Goal: Feedback & Contribution: Submit feedback/report problem

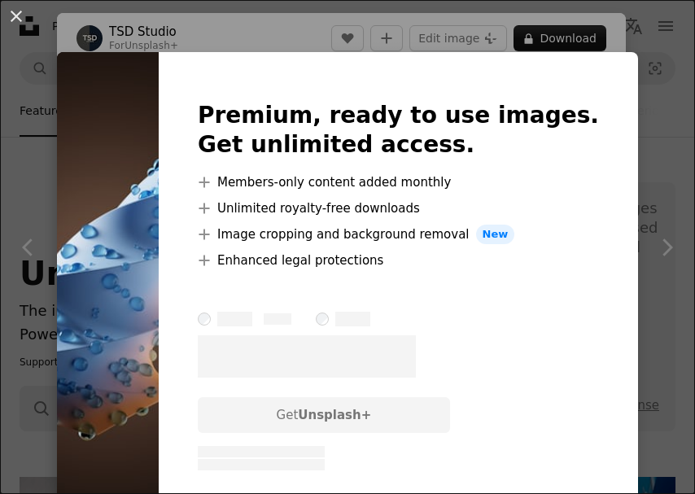
scroll to position [8049, 0]
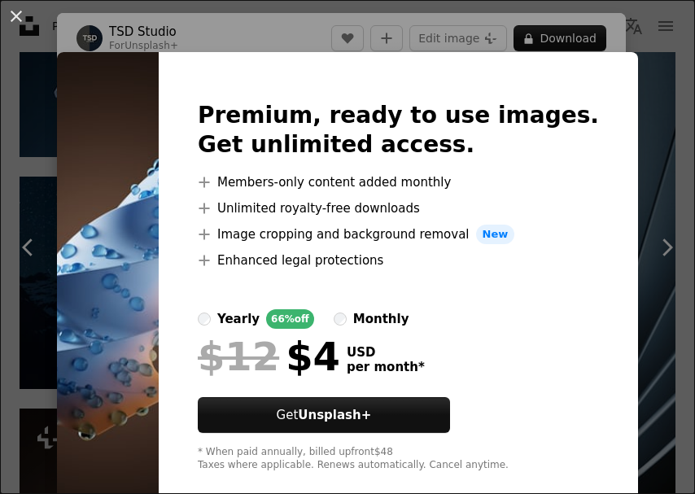
click at [159, 159] on img at bounding box center [108, 286] width 102 height 469
click at [20, 14] on button "An X shape" at bounding box center [17, 17] width 20 height 20
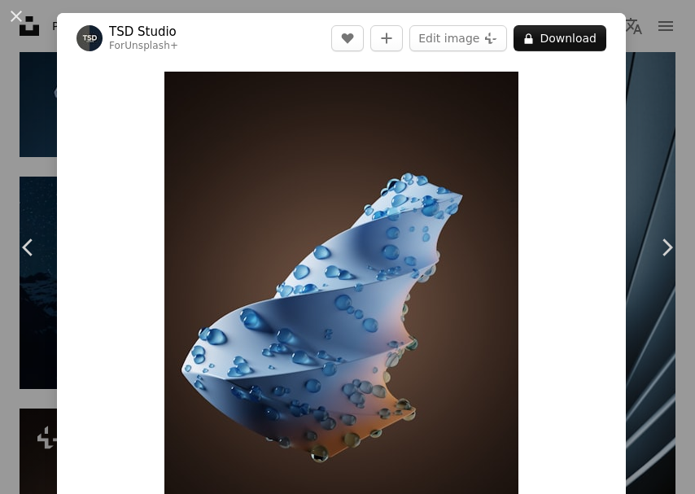
click at [583, 43] on button "A lock Download" at bounding box center [560, 38] width 93 height 26
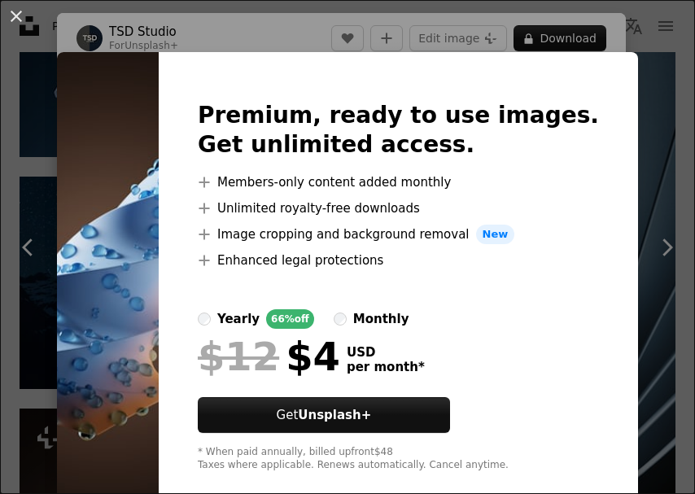
click at [148, 197] on img at bounding box center [108, 286] width 102 height 469
click at [21, 18] on button "An X shape" at bounding box center [17, 17] width 20 height 20
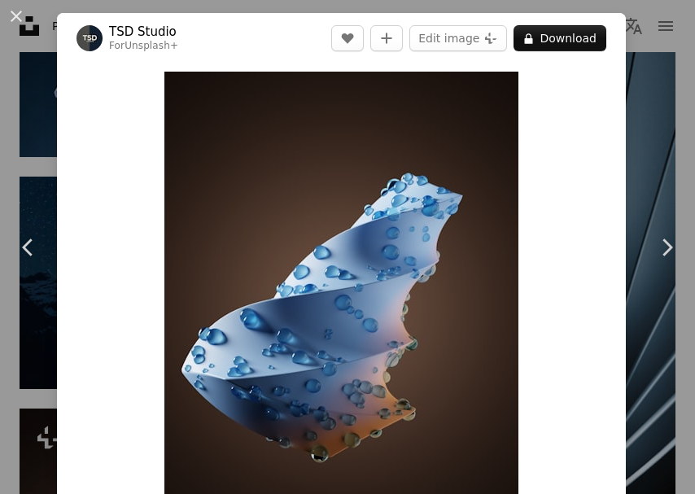
click at [668, 261] on icon "Chevron right" at bounding box center [667, 247] width 26 height 26
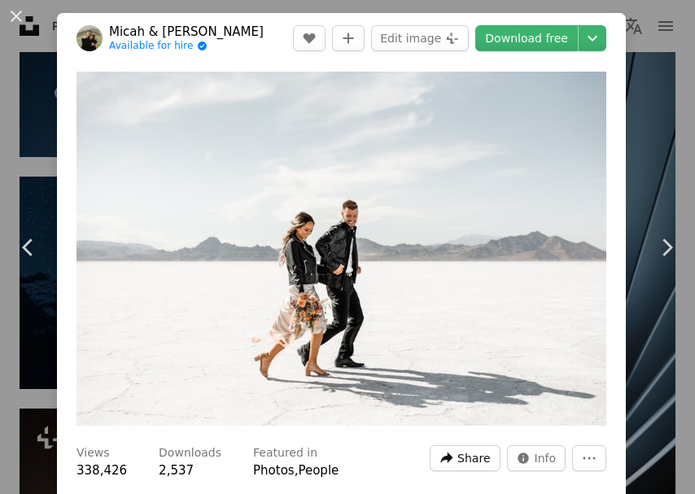
click at [482, 471] on span "Share" at bounding box center [474, 458] width 33 height 24
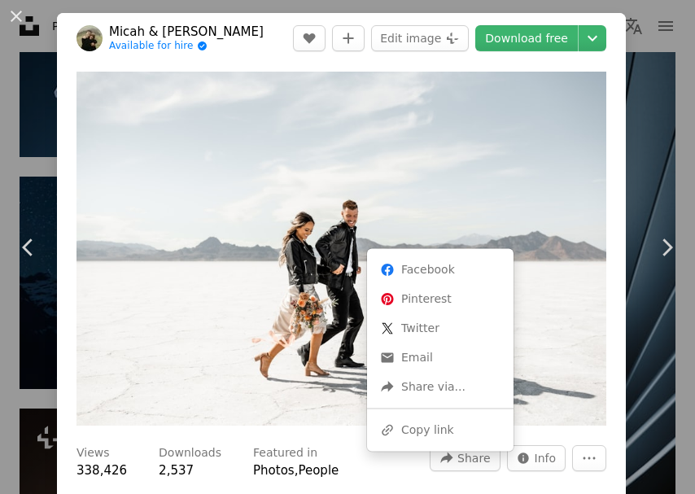
click at [561, 467] on dialog "An X shape Chevron left Chevron right Micah & [PERSON_NAME] Available for hire …" at bounding box center [347, 247] width 695 height 494
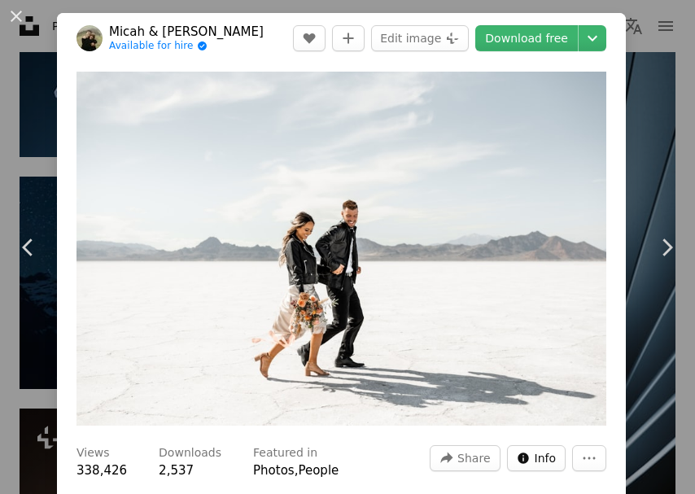
click at [557, 470] on span "Info" at bounding box center [546, 458] width 22 height 24
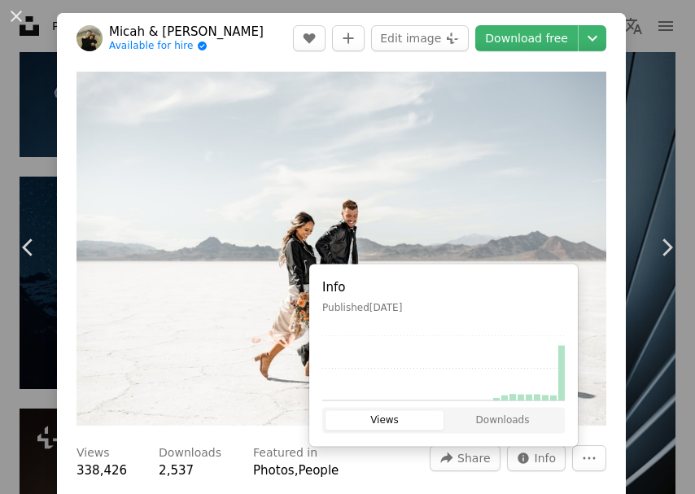
click at [379, 411] on button "Views" at bounding box center [385, 421] width 118 height 20
click at [398, 425] on button "Views" at bounding box center [385, 421] width 118 height 20
click at [506, 423] on button "Downloads" at bounding box center [503, 421] width 118 height 20
click at [390, 422] on button "Views" at bounding box center [385, 421] width 118 height 20
click at [598, 471] on button "More Actions" at bounding box center [589, 458] width 34 height 26
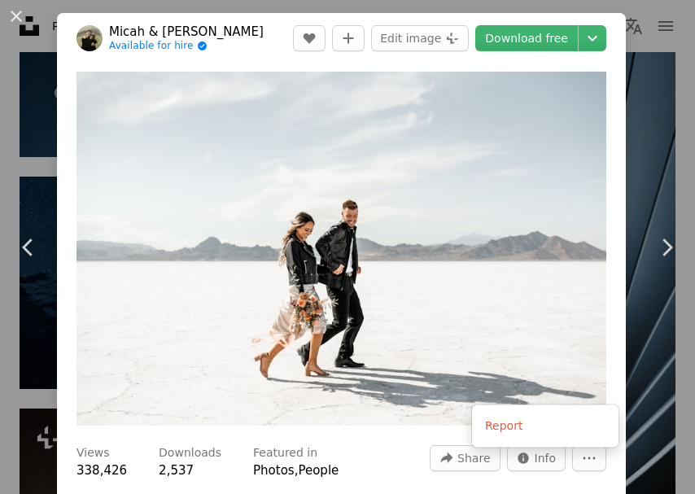
click at [552, 427] on button "Report" at bounding box center [546, 426] width 134 height 29
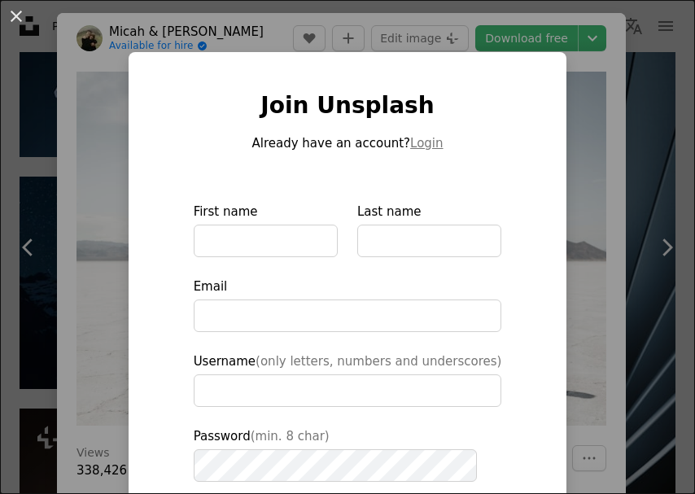
click at [563, 449] on div "An X shape Join Unsplash Already have an account? Login First name Last name Em…" at bounding box center [347, 247] width 695 height 494
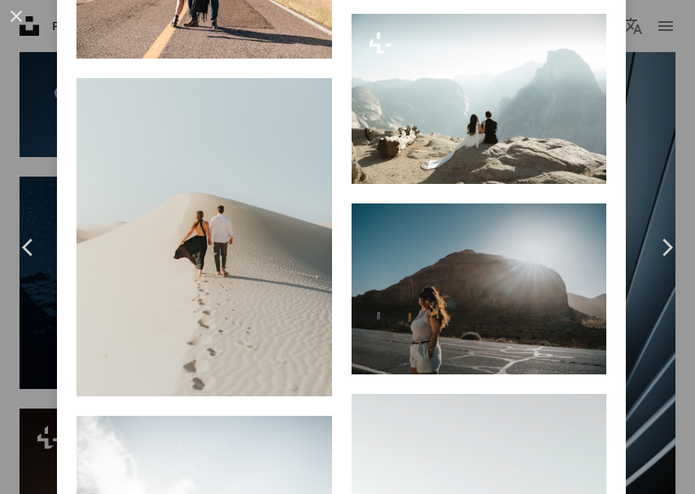
scroll to position [2867, 0]
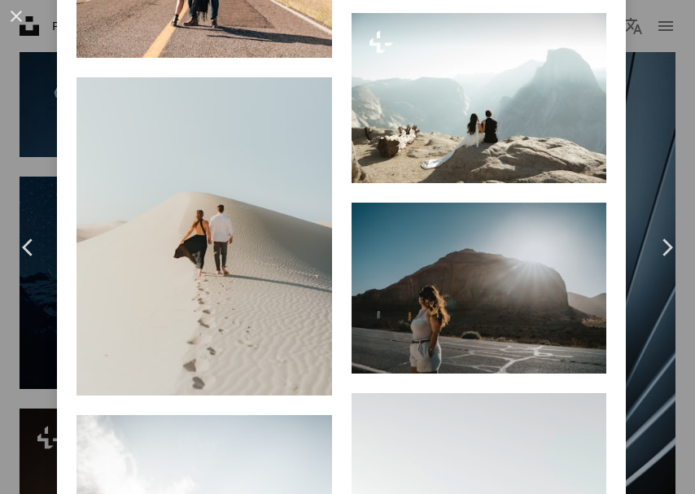
click at [17, 24] on button "An X shape" at bounding box center [17, 17] width 20 height 20
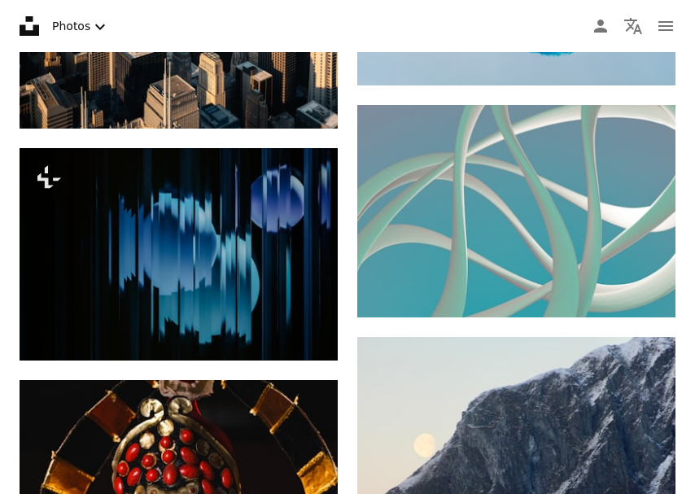
scroll to position [9751, 0]
